Goal: Use online tool/utility: Use online tool/utility

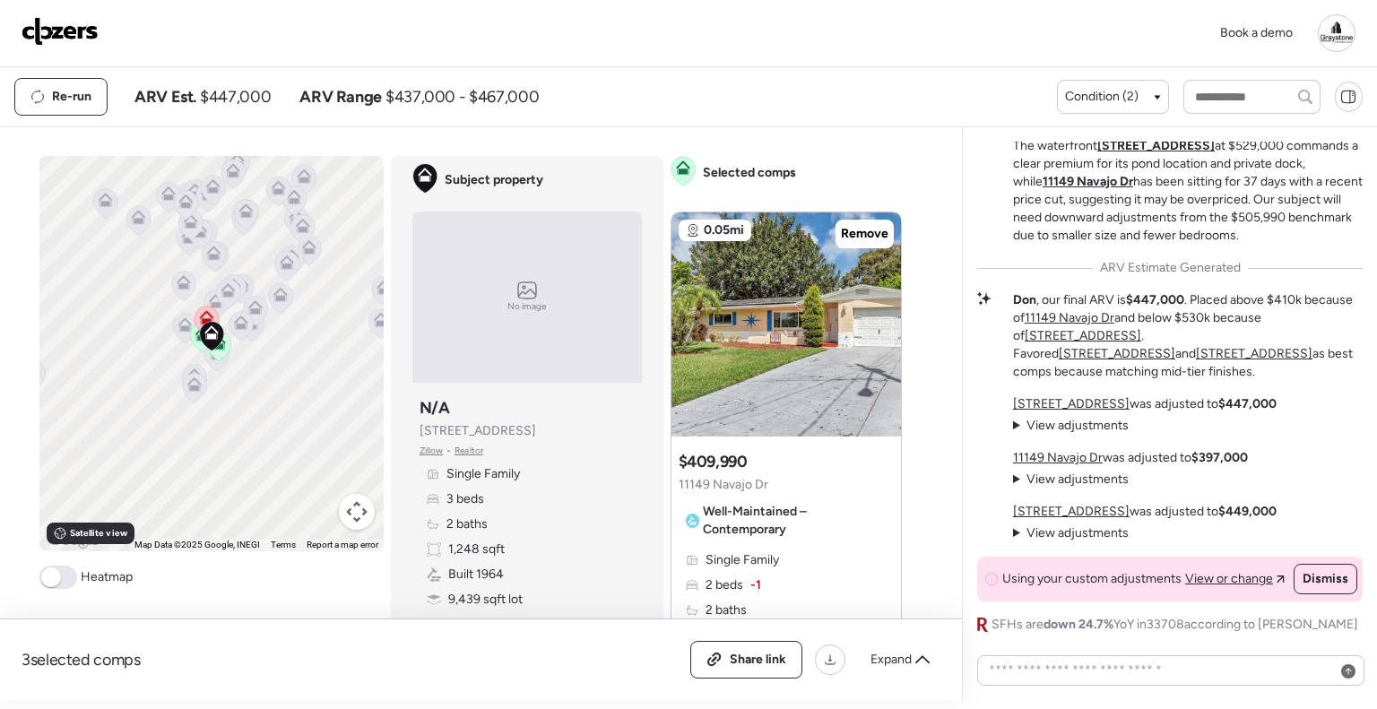
click at [703, 35] on div "Book a demo" at bounding box center [689, 33] width 1334 height 38
click at [610, 31] on div "Book a demo" at bounding box center [689, 33] width 1334 height 38
drag, startPoint x: 609, startPoint y: 31, endPoint x: 51, endPoint y: 23, distance: 557.8
click at [51, 23] on img at bounding box center [60, 31] width 77 height 29
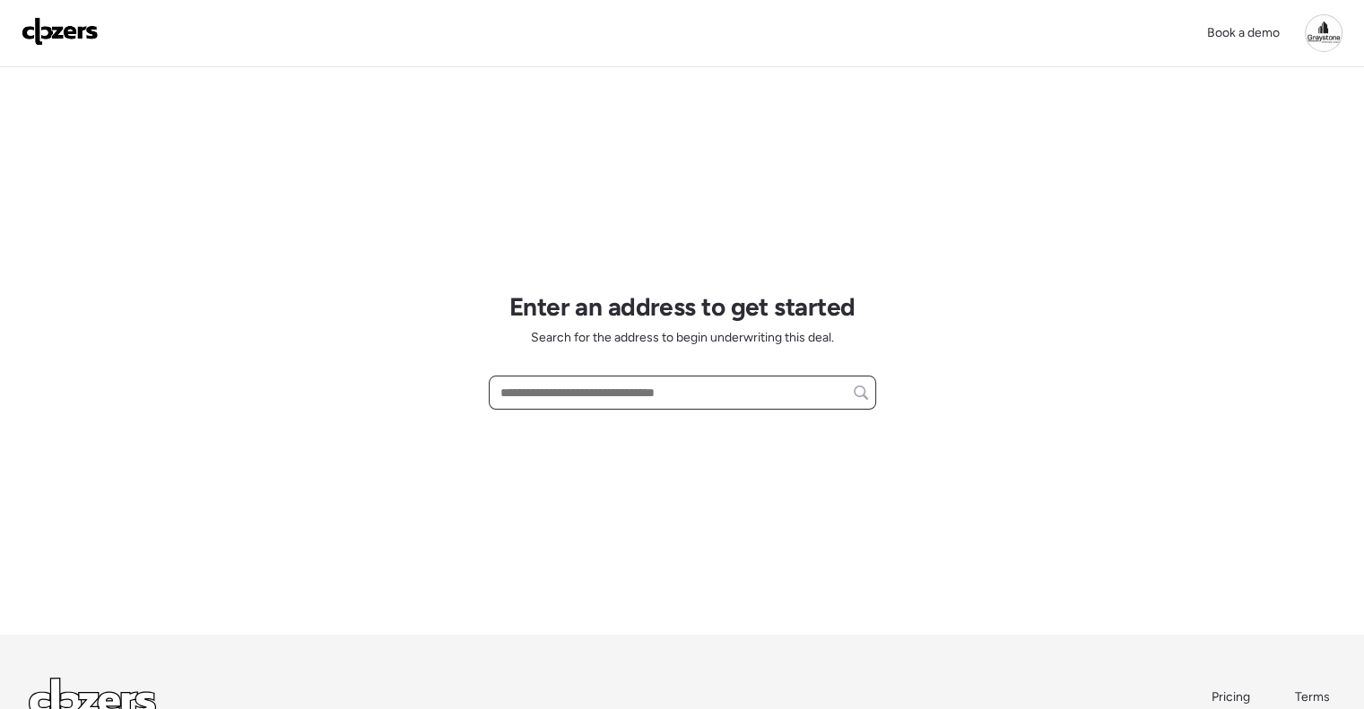
click at [560, 390] on input "text" at bounding box center [682, 392] width 371 height 25
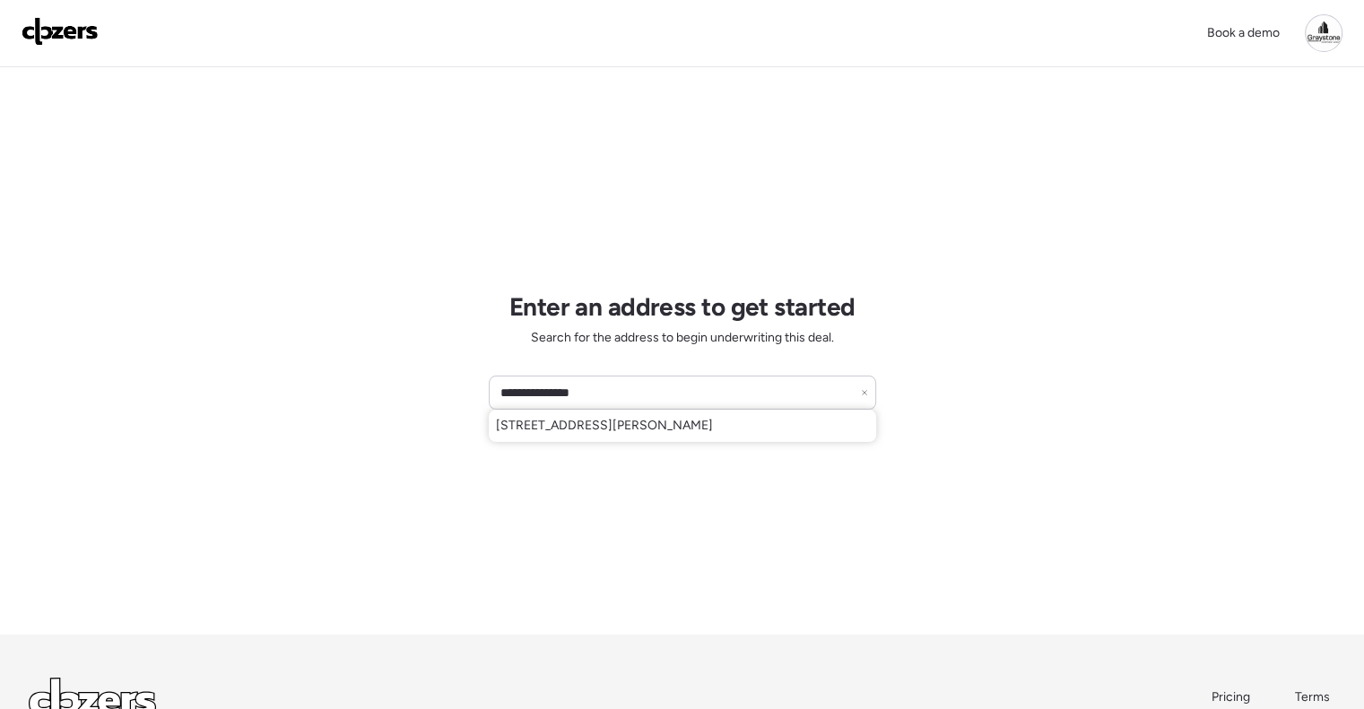
click at [565, 419] on span "3905 N Lynn Ave, Tampa, FL, 33603" at bounding box center [604, 426] width 217 height 18
type input "**********"
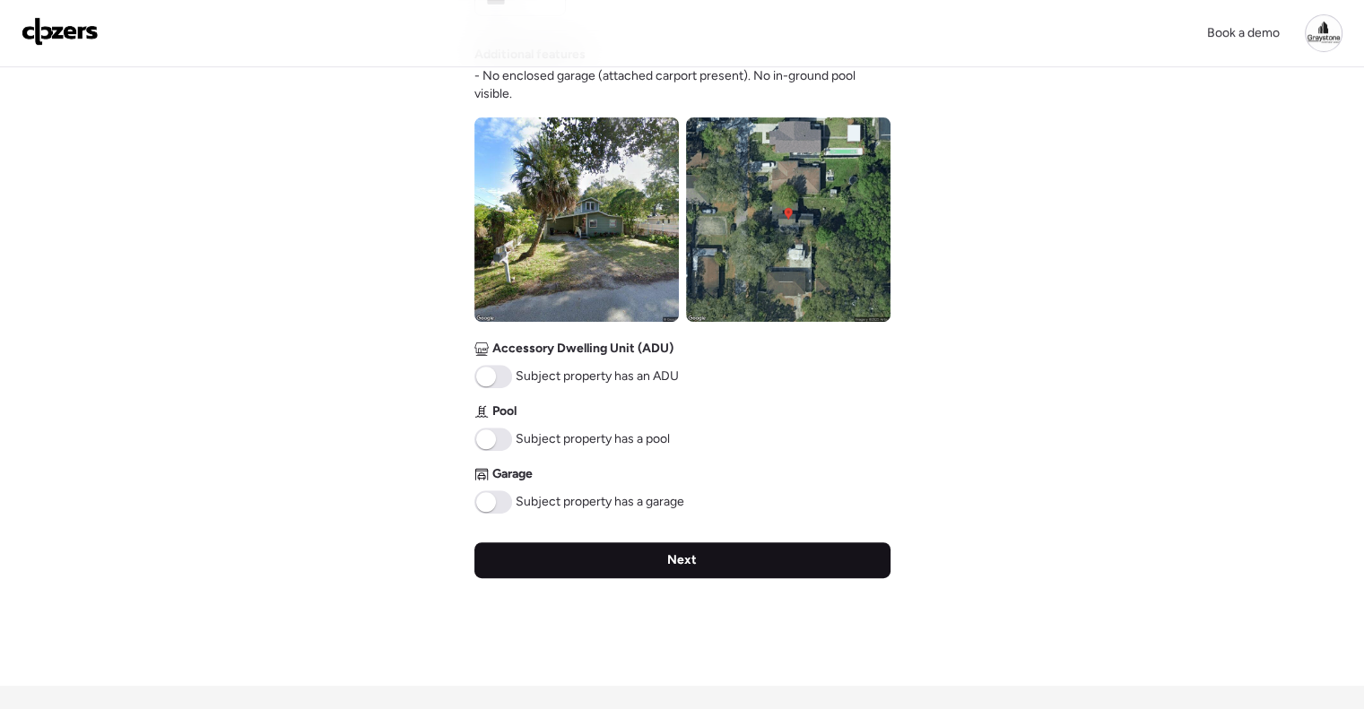
click at [663, 557] on div "Next" at bounding box center [682, 560] width 416 height 36
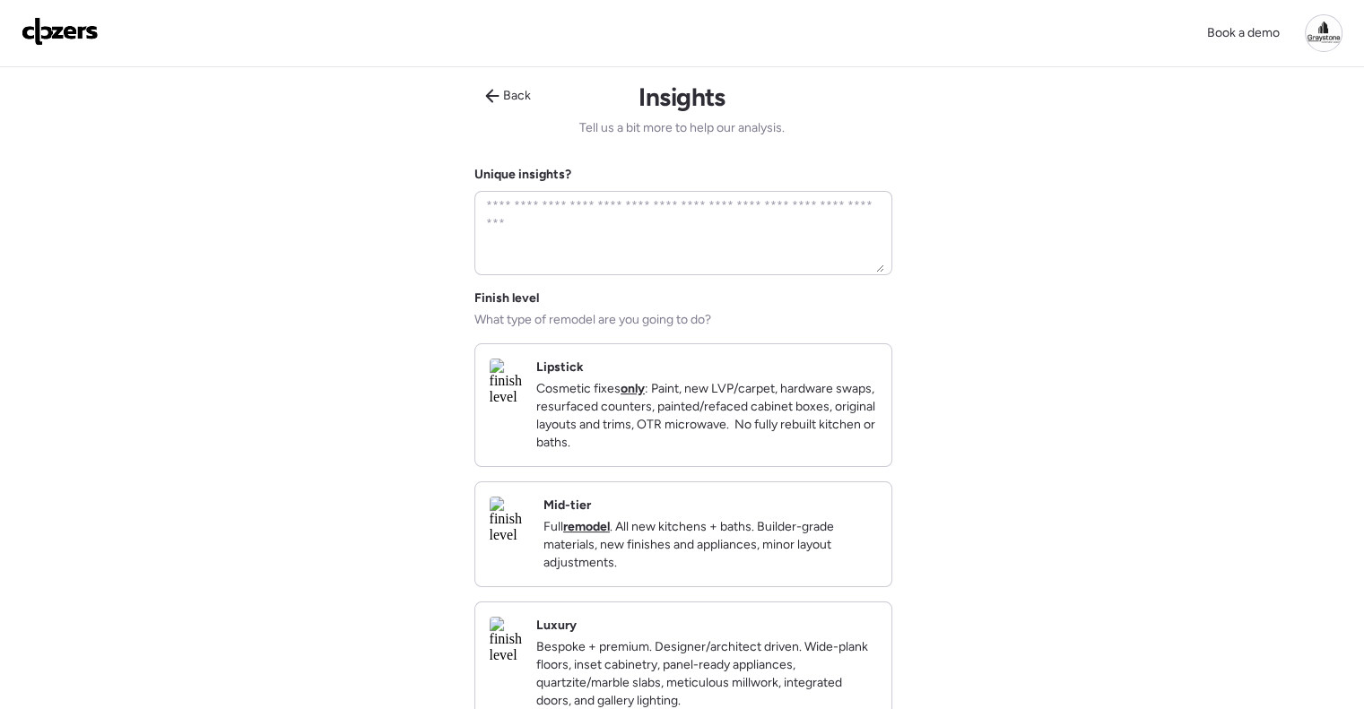
click at [737, 549] on p "Full remodel . All new kitchens + baths. Builder-grade materials, new finishes …" at bounding box center [710, 545] width 334 height 54
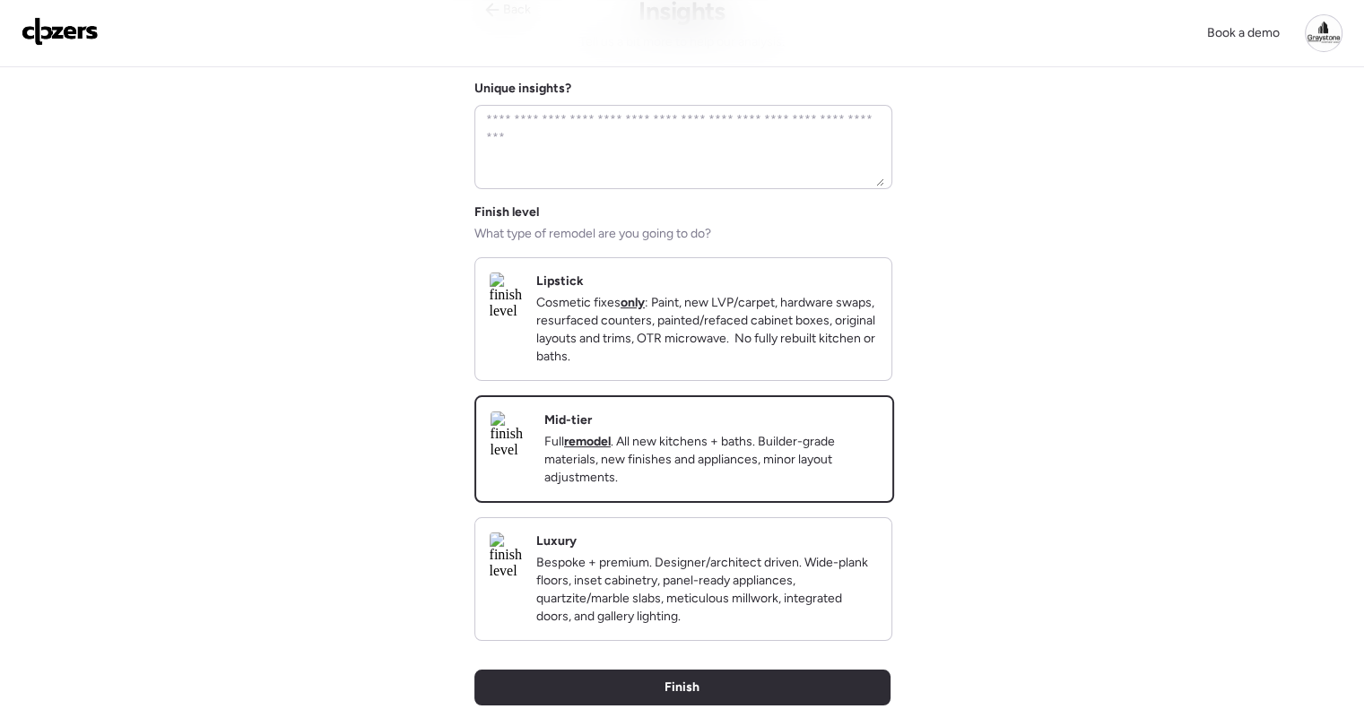
scroll to position [179, 0]
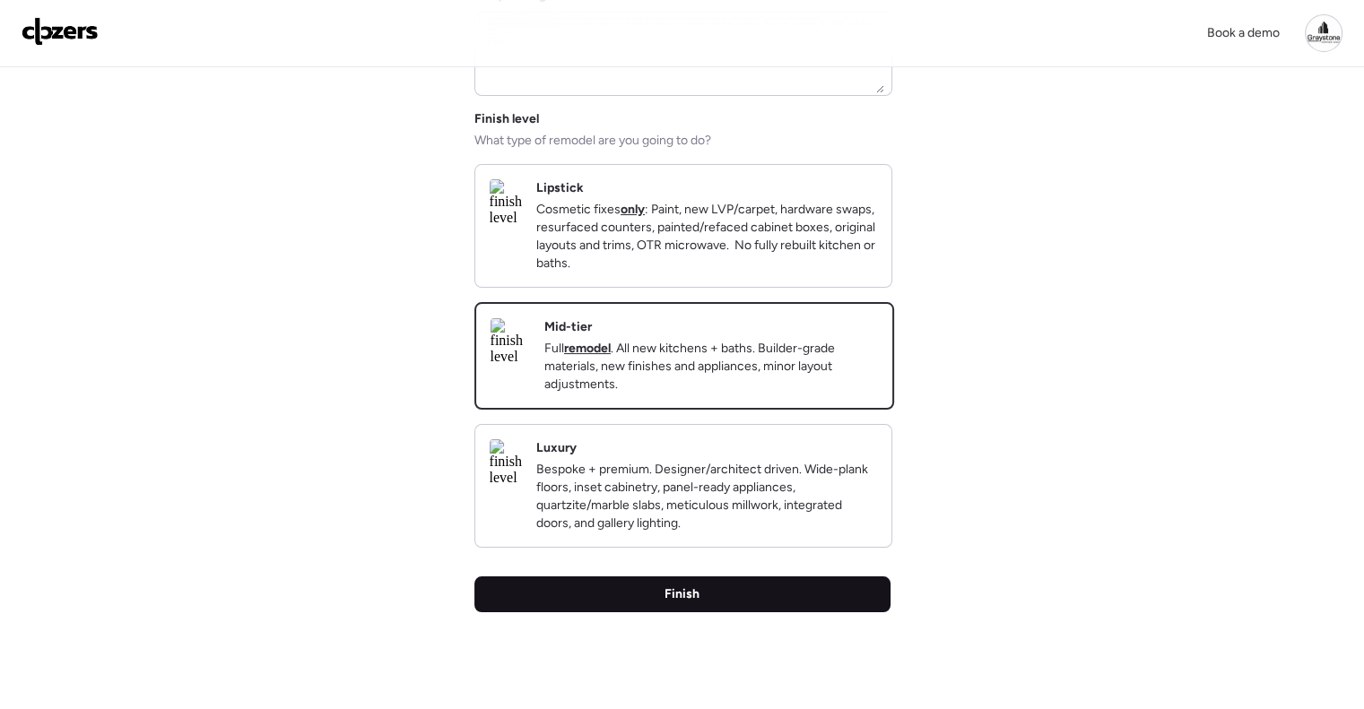
click at [721, 612] on div "Finish" at bounding box center [682, 595] width 416 height 36
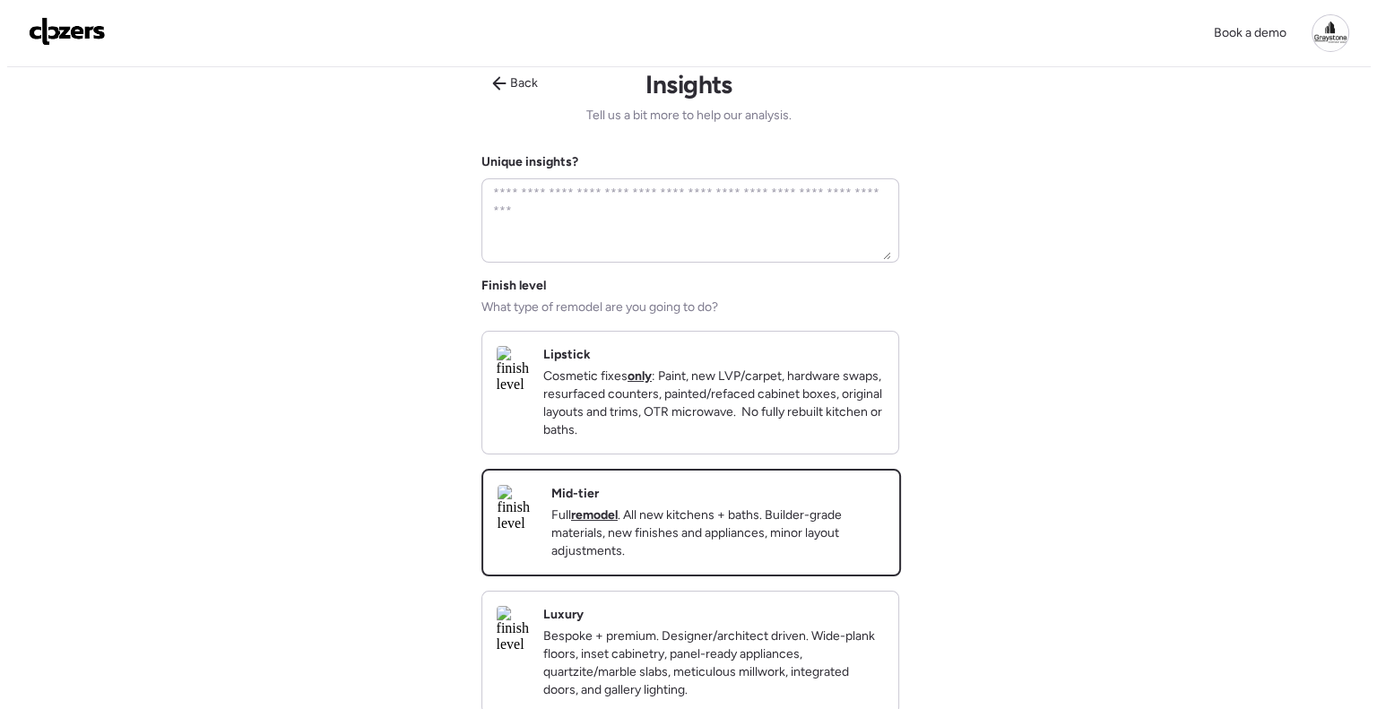
scroll to position [0, 0]
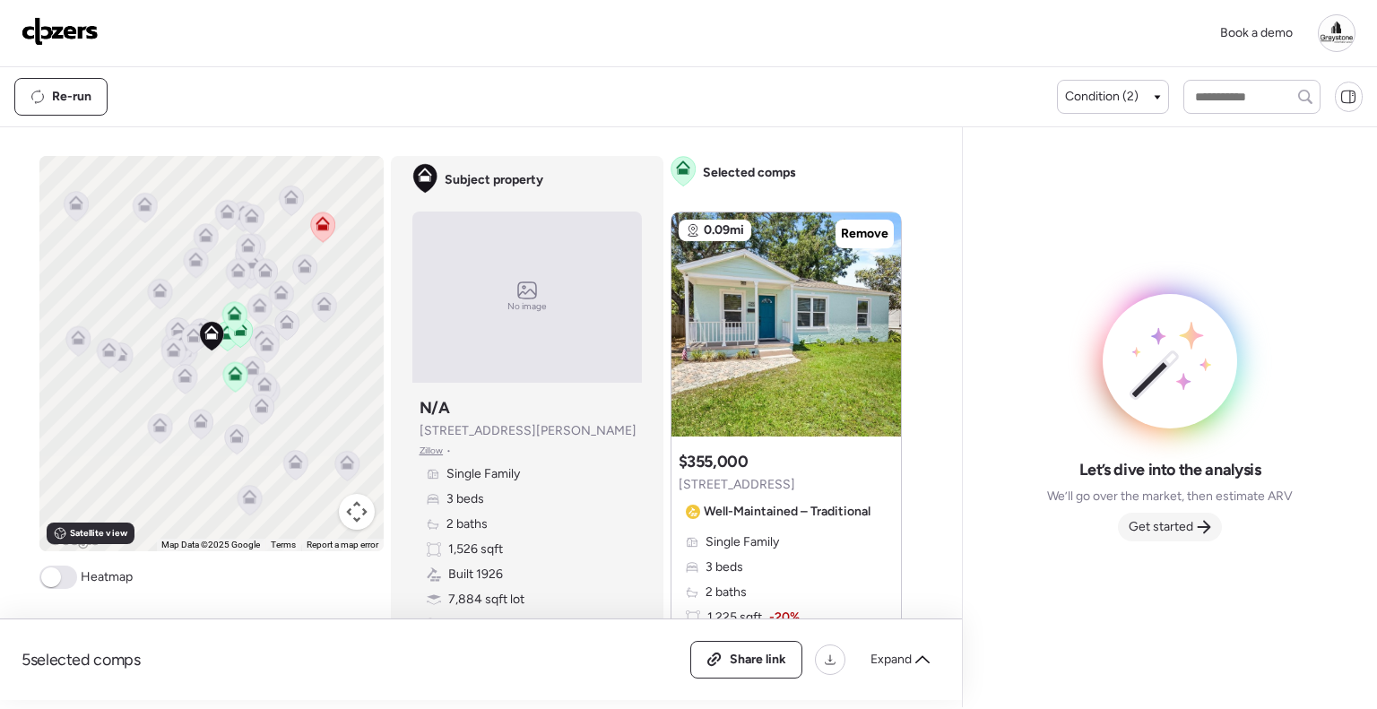
click at [1187, 536] on div "Get started" at bounding box center [1170, 527] width 104 height 29
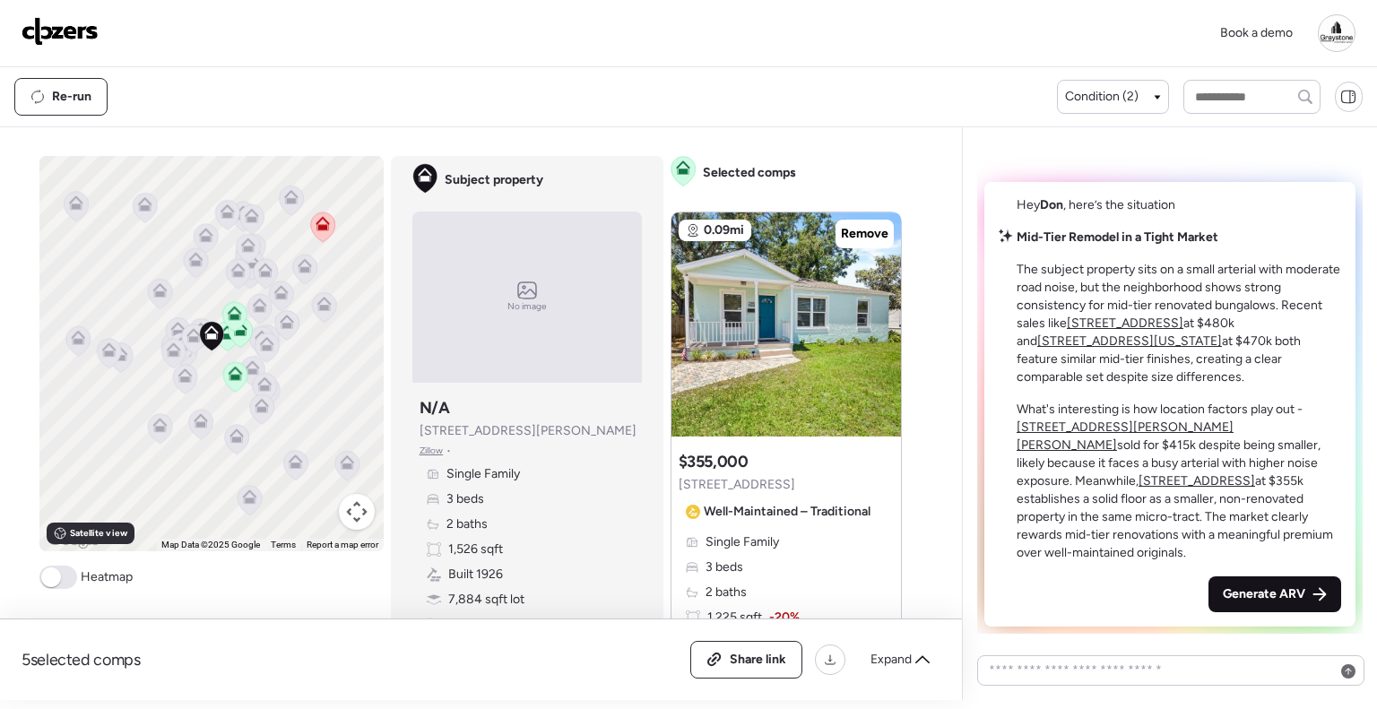
click at [1259, 603] on div "Generate ARV" at bounding box center [1275, 595] width 133 height 36
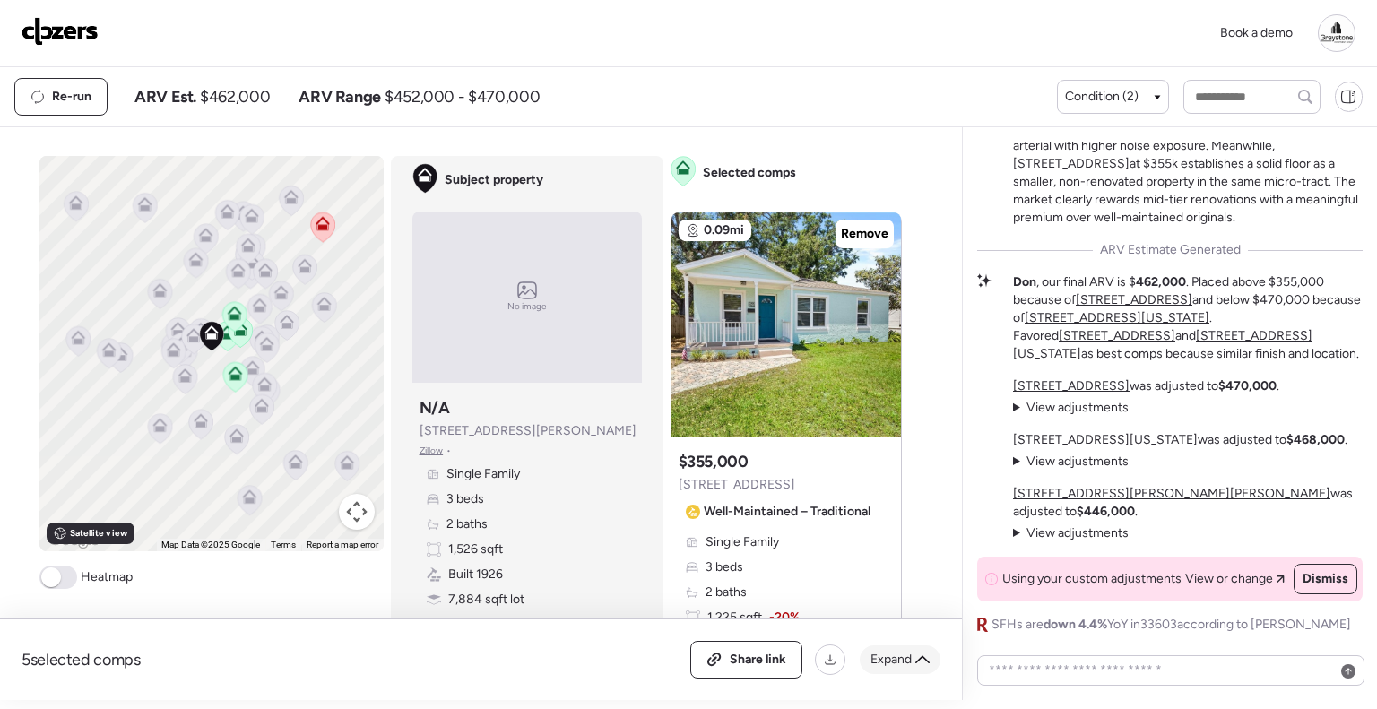
click at [897, 655] on span "Expand" at bounding box center [891, 660] width 41 height 18
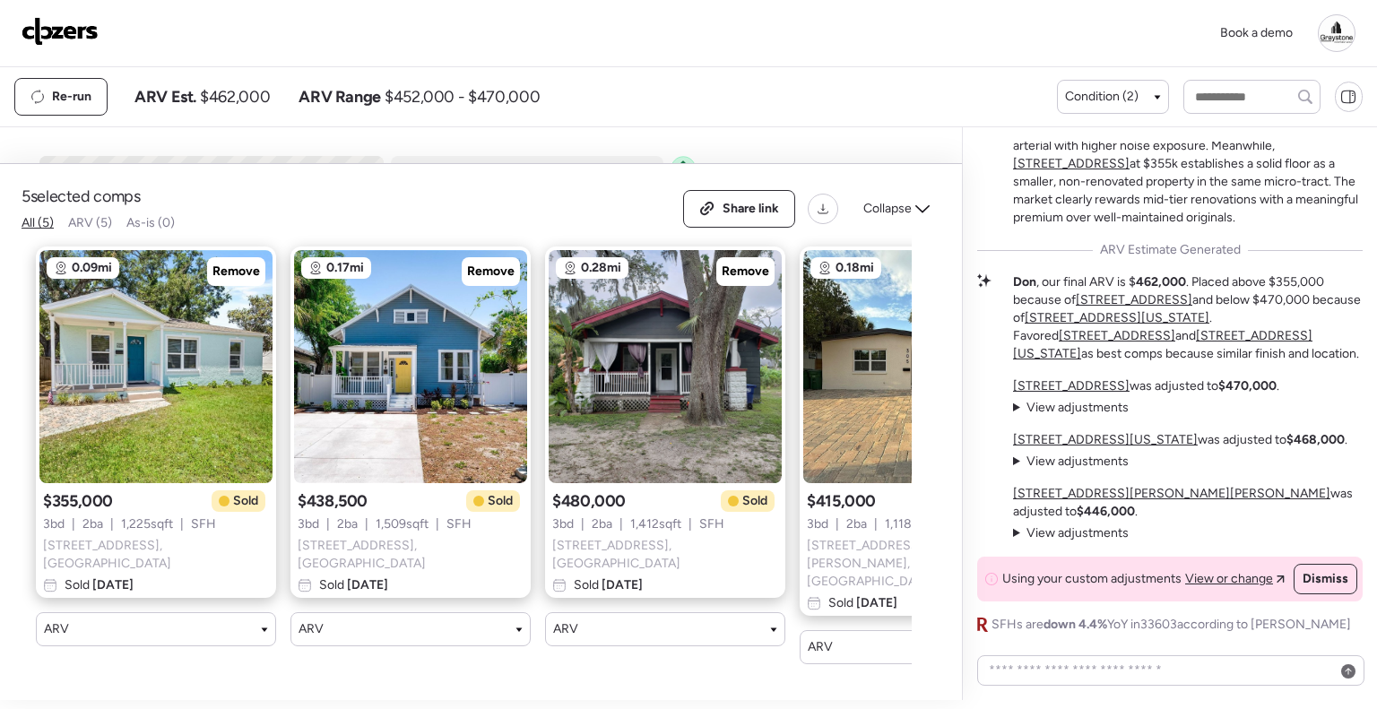
click at [664, 8] on div "Book a demo" at bounding box center [688, 33] width 1377 height 67
